Goal: Task Accomplishment & Management: Manage account settings

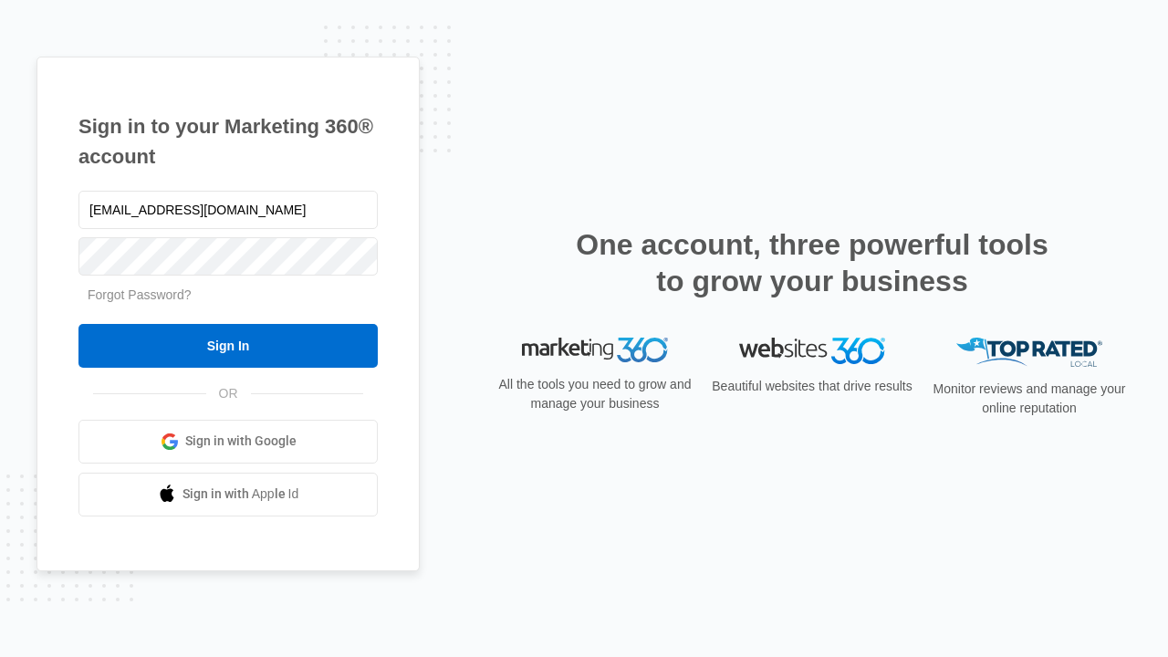
type input "dankie614@gmail.com"
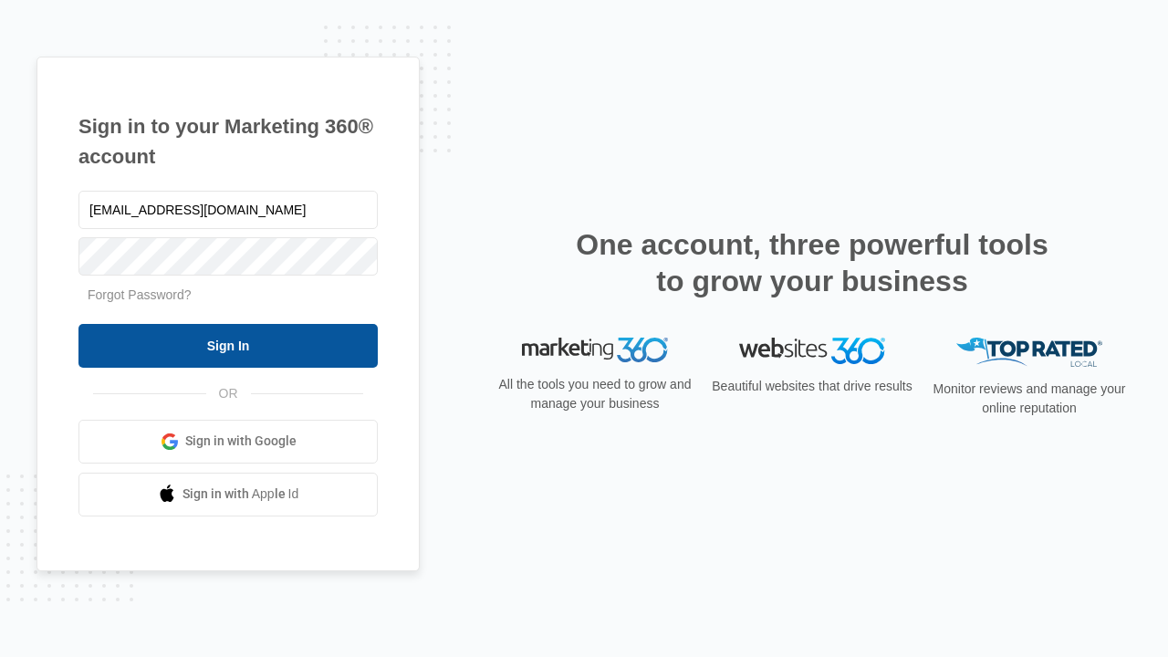
click at [228, 345] on input "Sign In" at bounding box center [227, 346] width 299 height 44
